Goal: Task Accomplishment & Management: Use online tool/utility

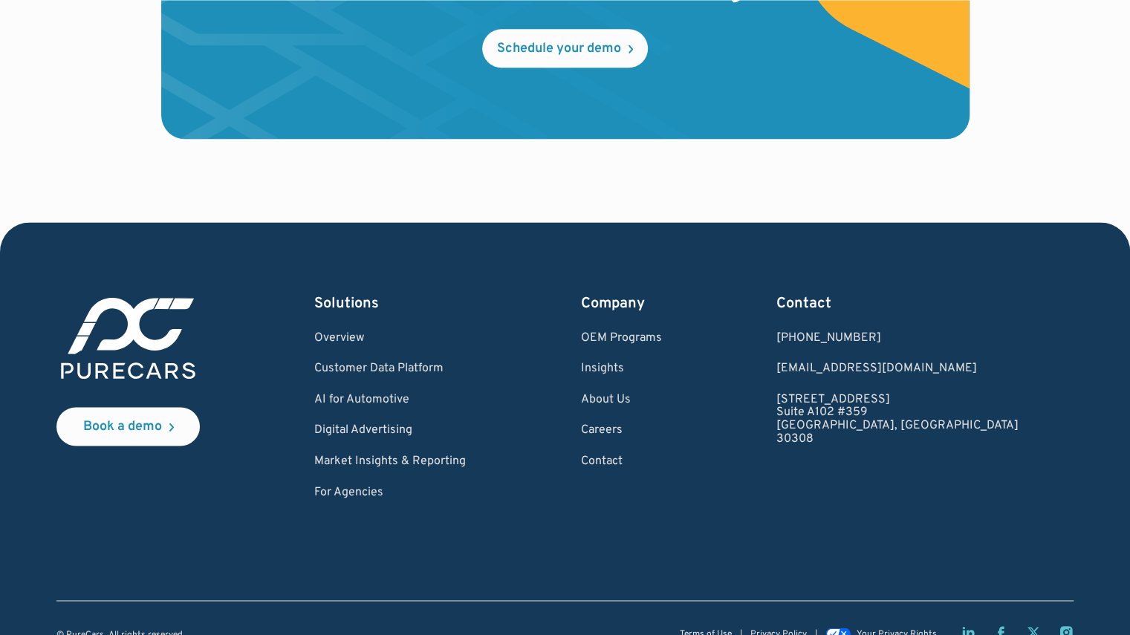
scroll to position [4491, 0]
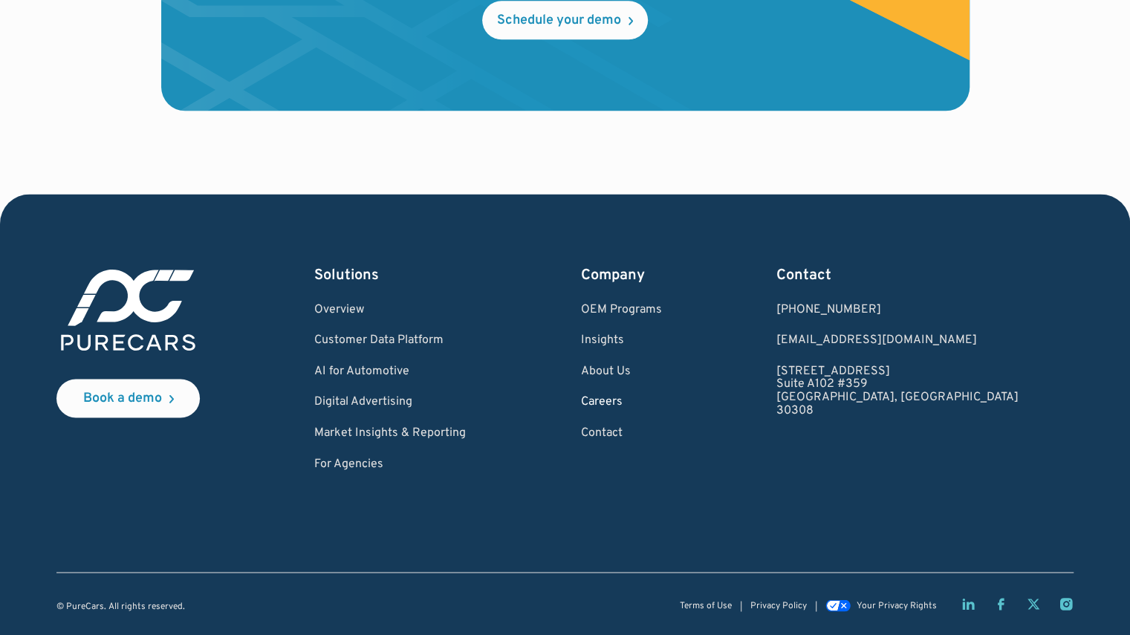
click at [661, 401] on link "Careers" at bounding box center [620, 402] width 81 height 13
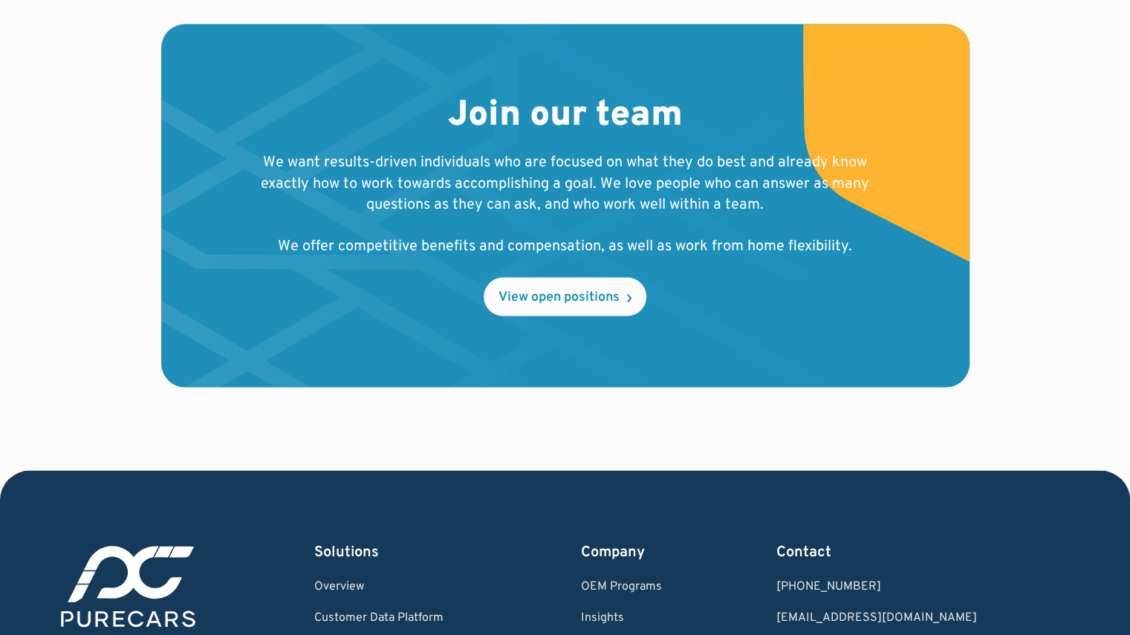
scroll to position [1520, 0]
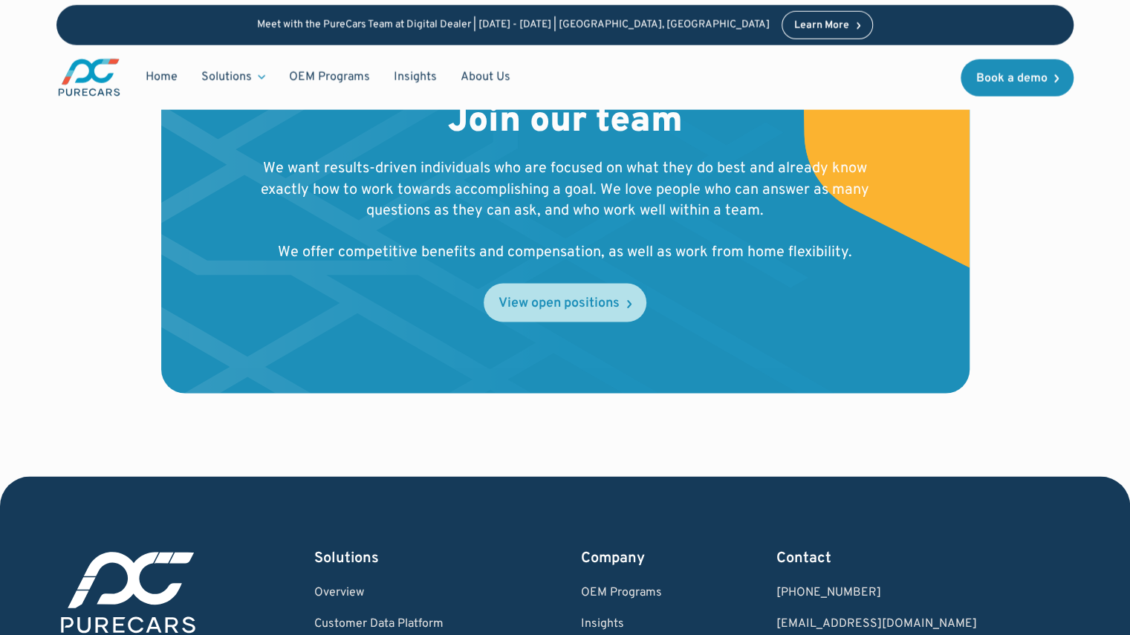
click at [576, 309] on div "View open positions" at bounding box center [559, 303] width 121 height 13
